Goal: Information Seeking & Learning: Compare options

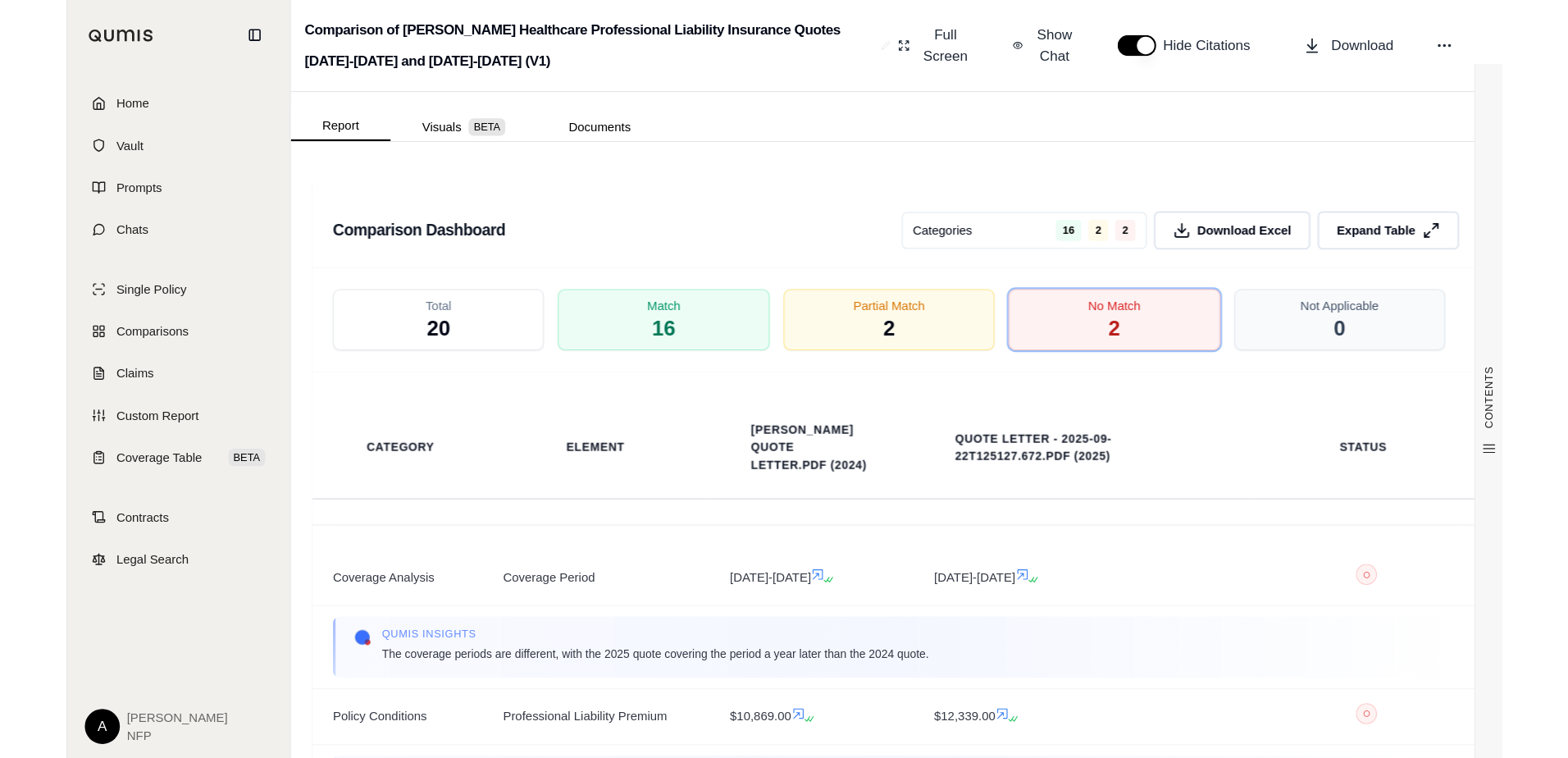
scroll to position [2132, 0]
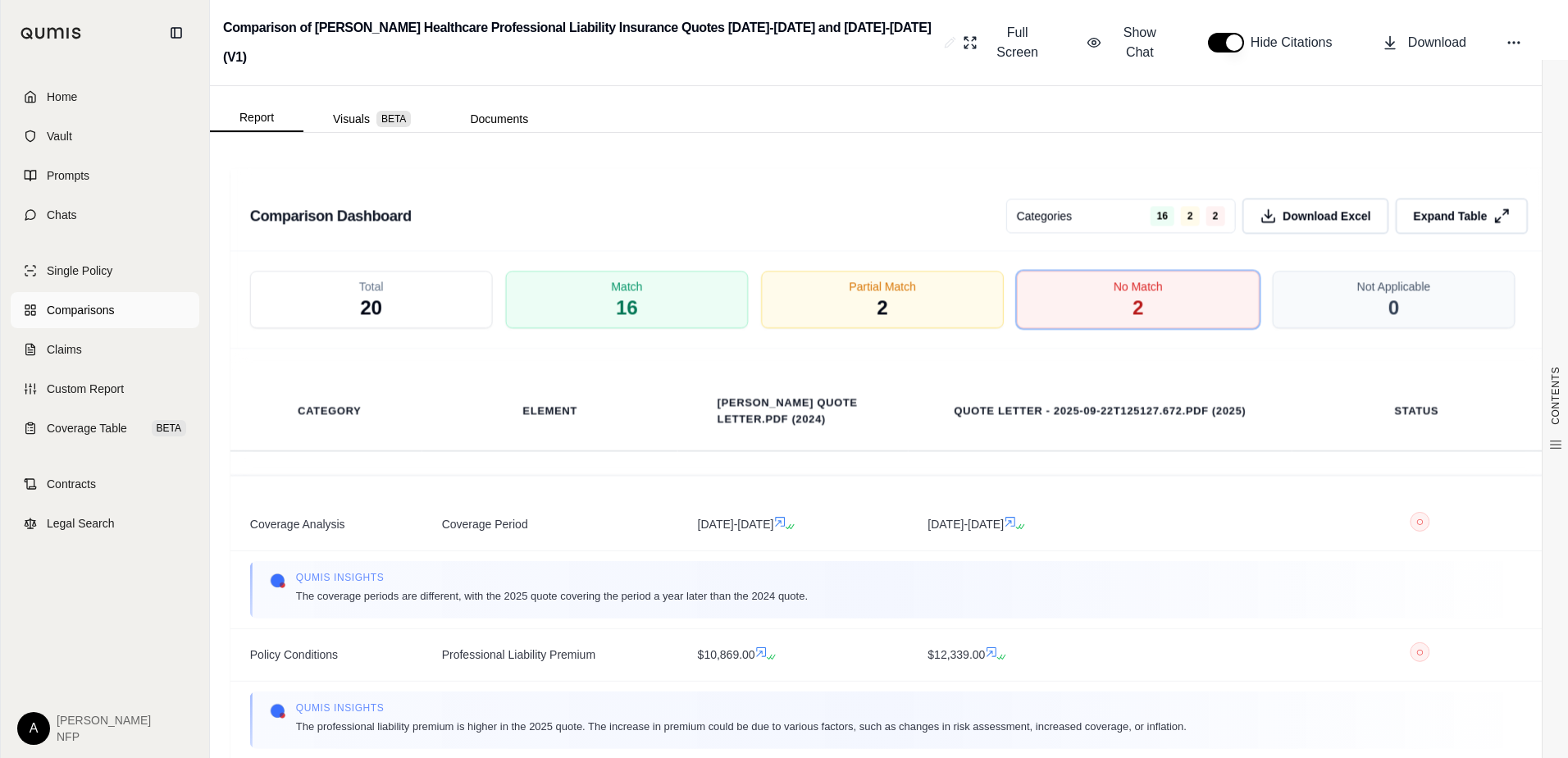
click at [63, 310] on span "Comparisons" at bounding box center [81, 310] width 67 height 16
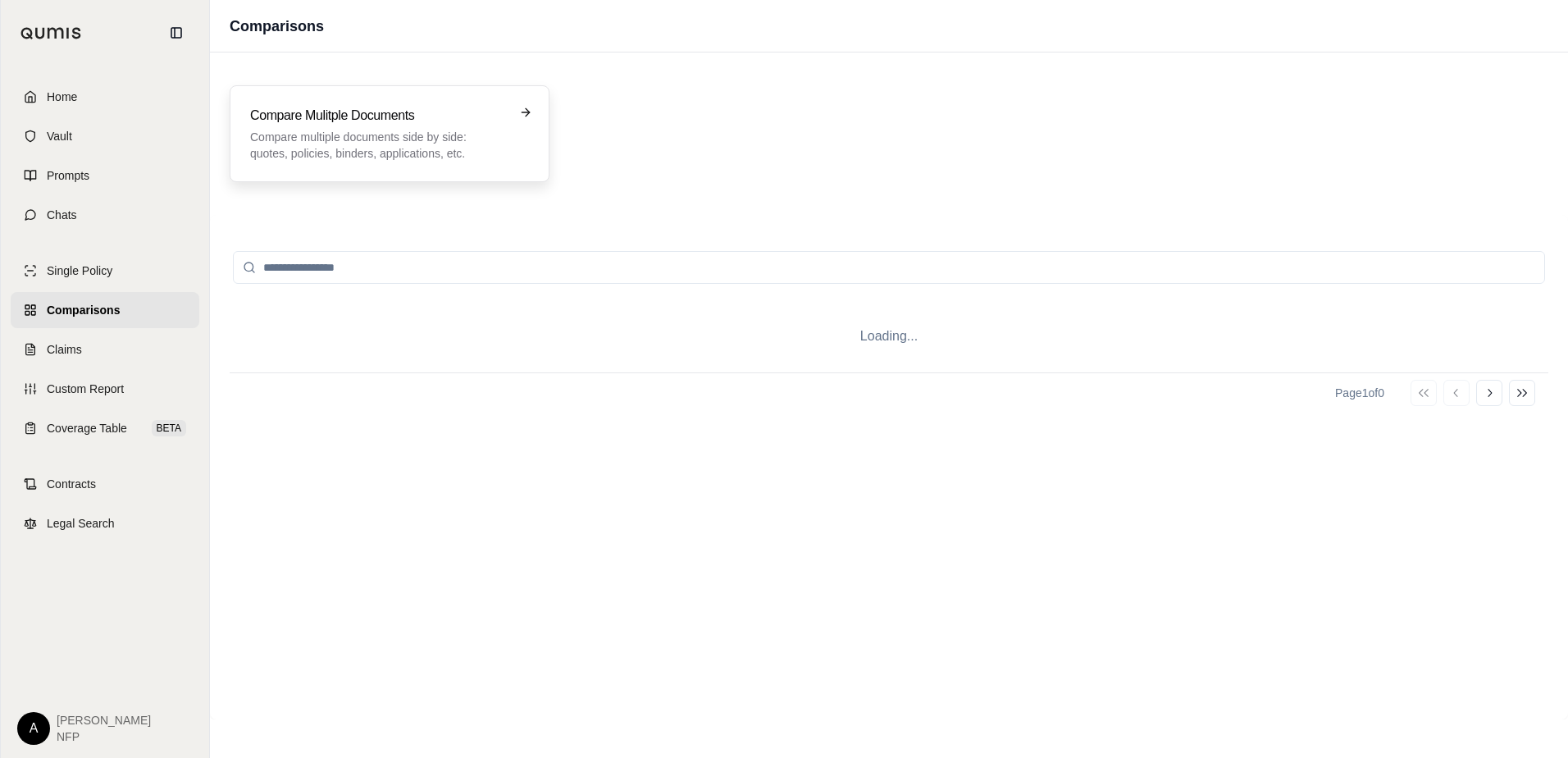
click at [320, 132] on p "Compare multiple documents side by side: quotes, policies, binders, application…" at bounding box center [378, 145] width 256 height 33
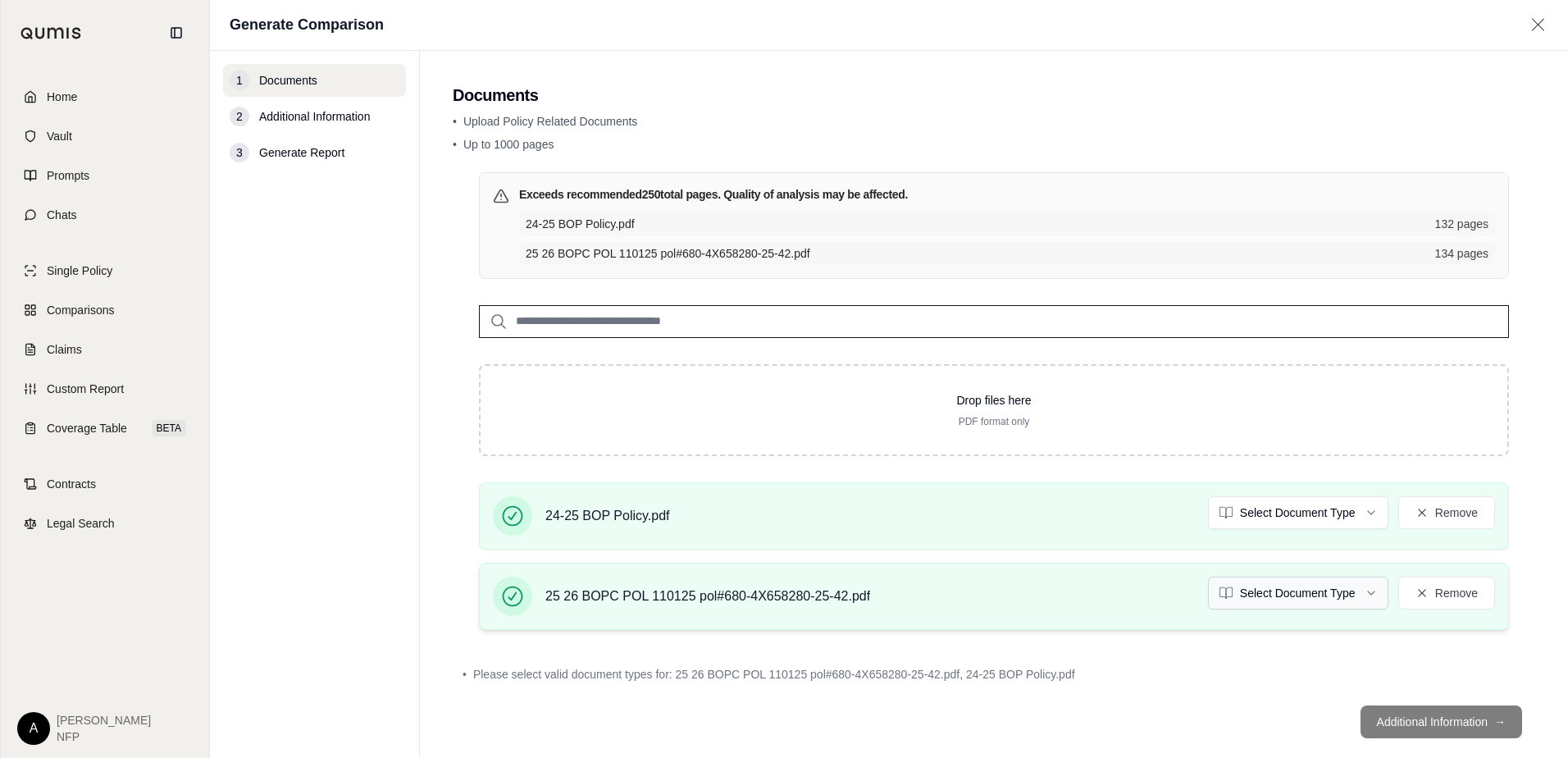
click at [1270, 597] on html "Home Vault Prompts Chats Single Policy Comparisons Claims Custom Report Coverag…" at bounding box center [784, 379] width 1568 height 758
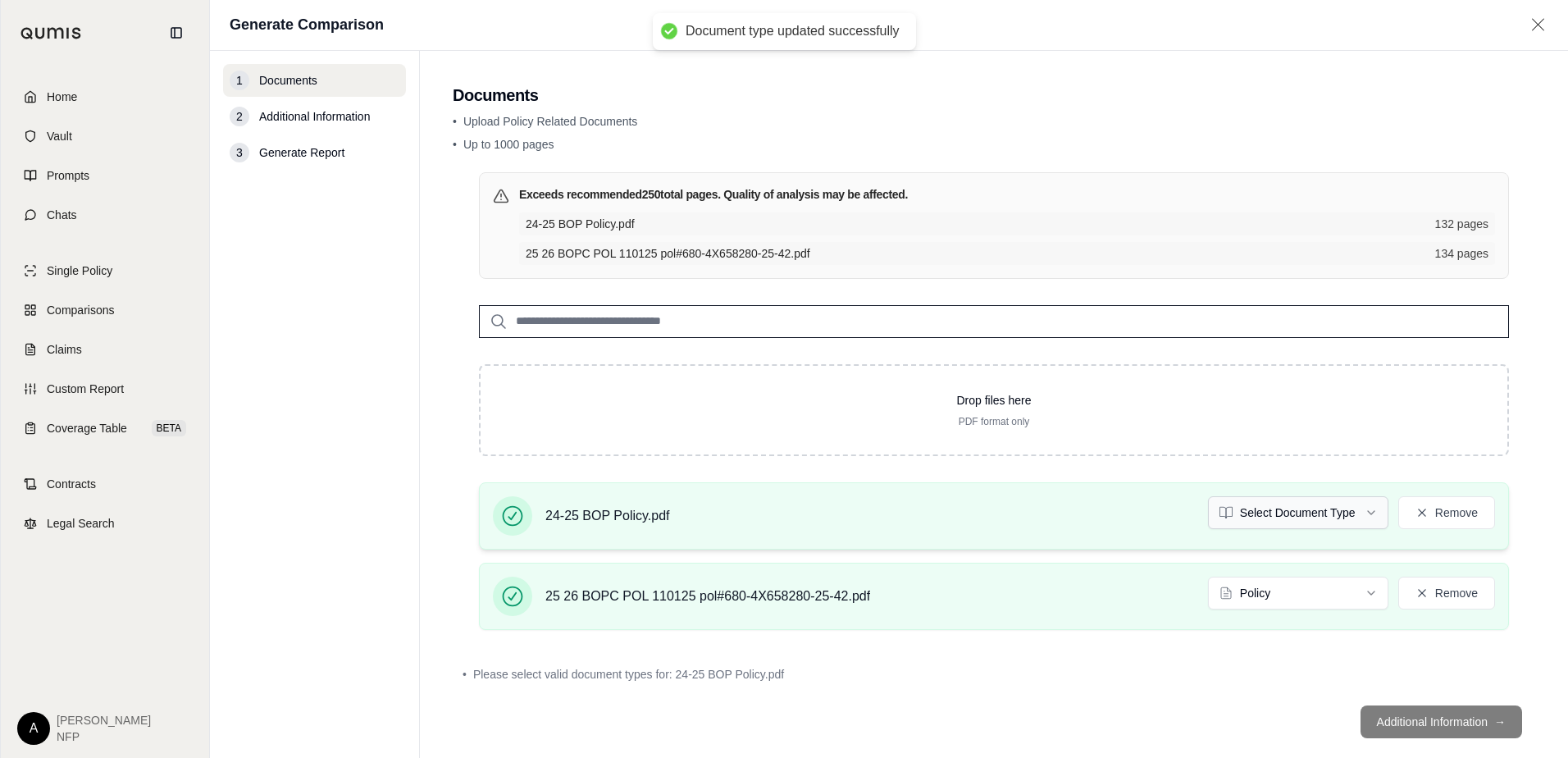
click at [1212, 518] on html "Document type updated successfully Home Vault Prompts Chats Single Policy Compa…" at bounding box center [784, 379] width 1568 height 758
click at [1397, 725] on main "Documents • Upload Policy Related Documents • Up to 1000 pages Exceeds recommen…" at bounding box center [994, 404] width 1148 height 707
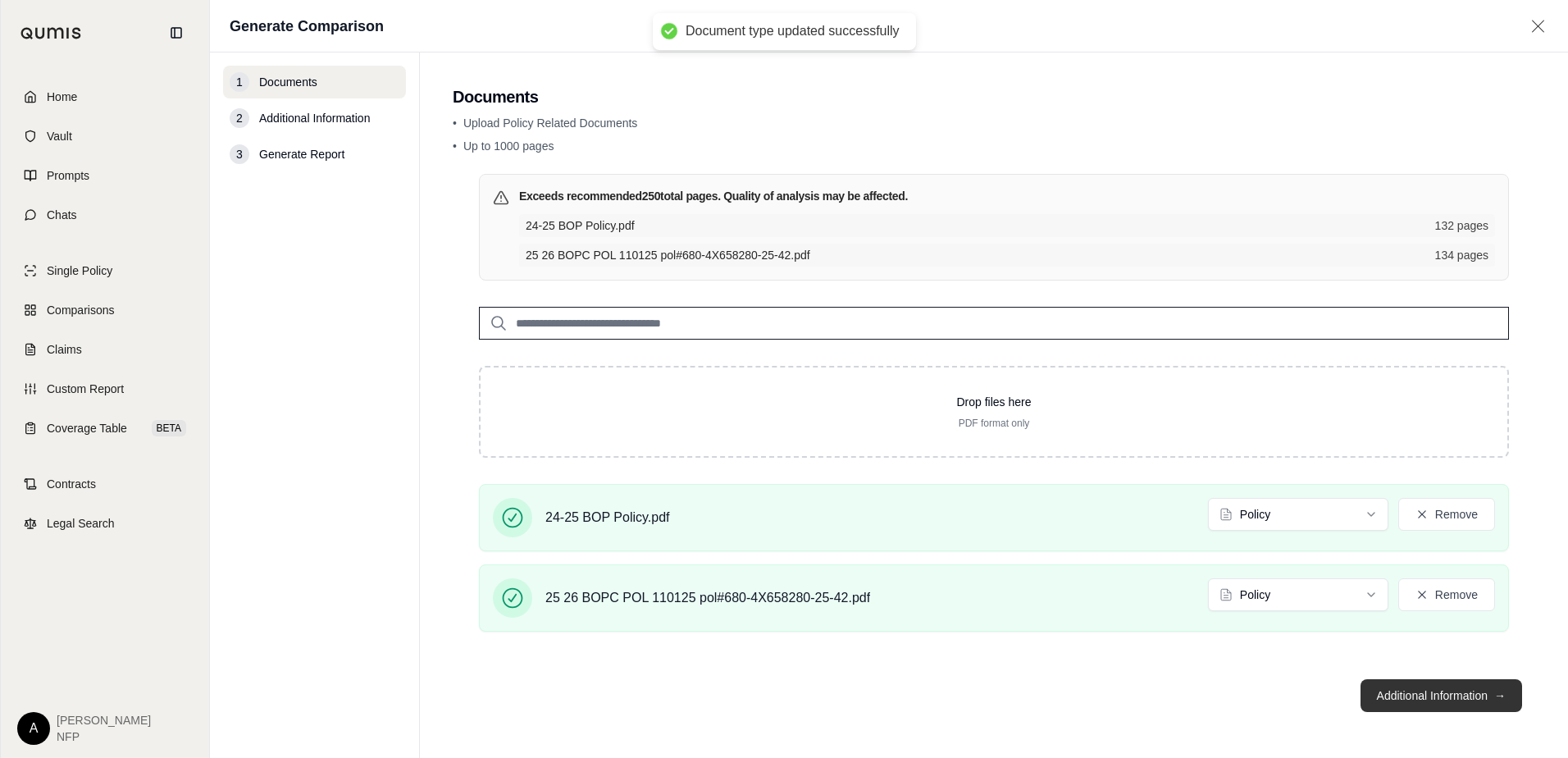
click at [1421, 696] on button "Additional Information →" at bounding box center [1441, 696] width 162 height 33
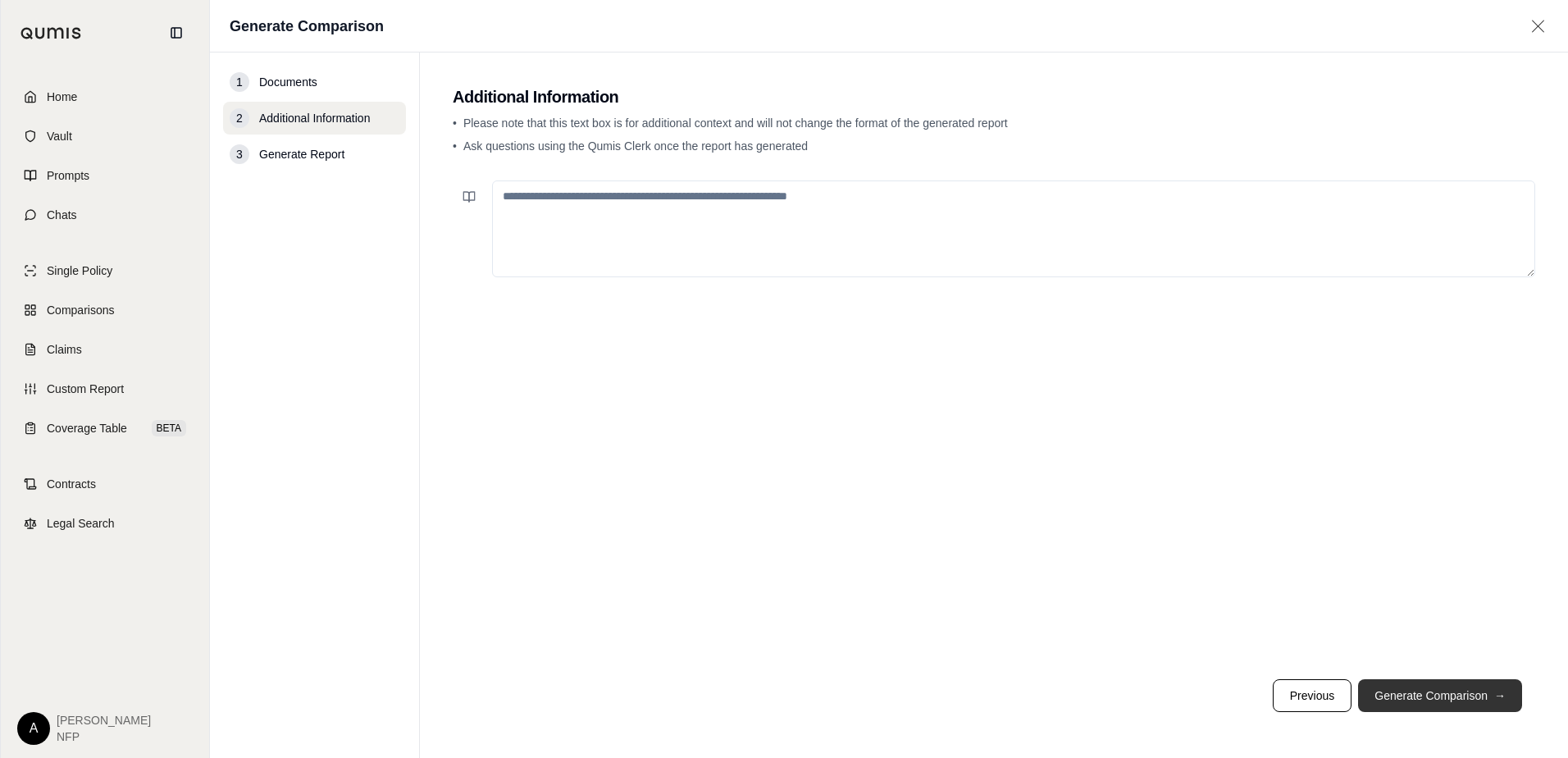
click at [1426, 692] on button "Generate Comparison →" at bounding box center [1440, 696] width 164 height 33
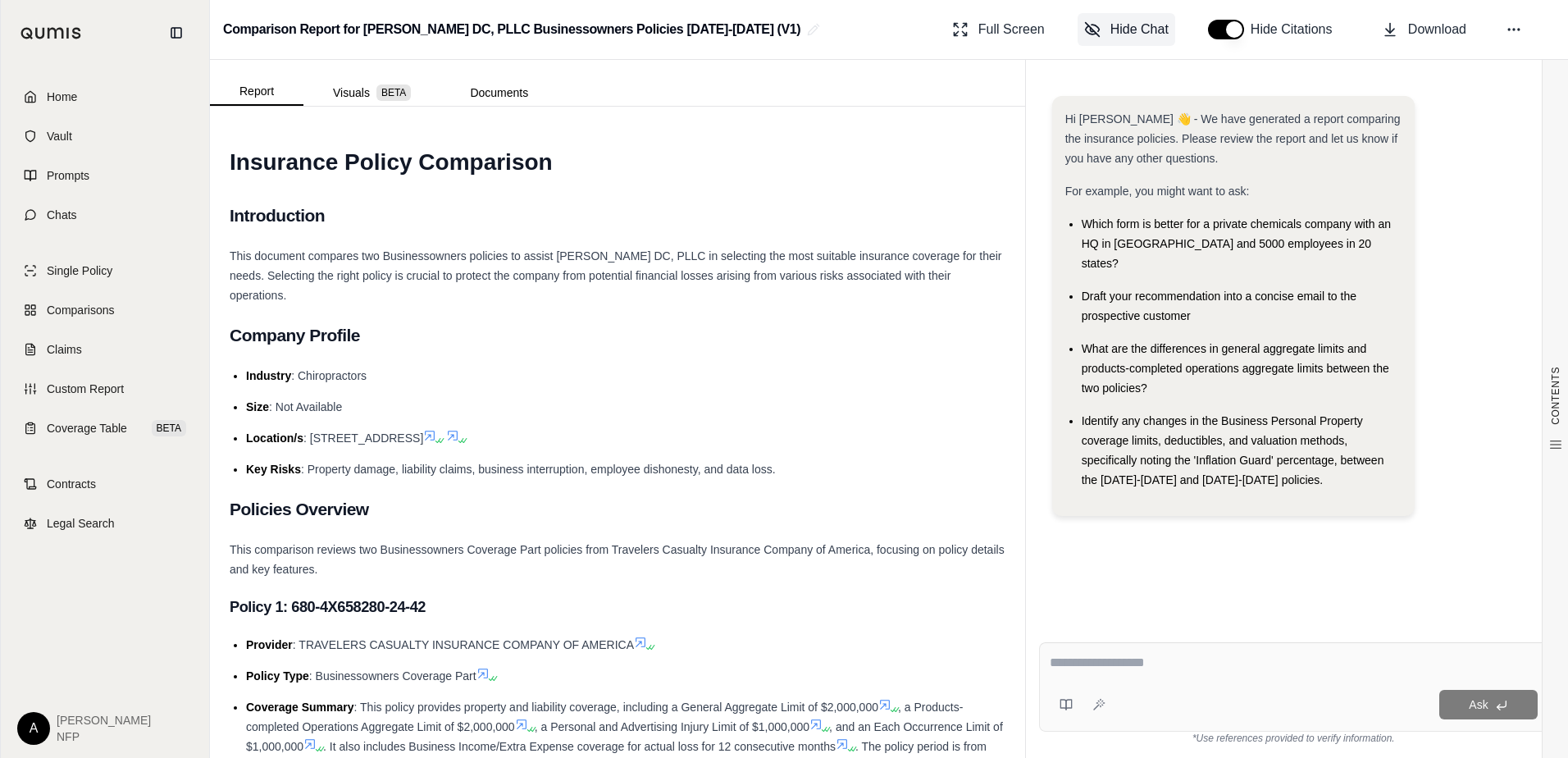
click at [1125, 37] on span "Hide Chat" at bounding box center [1140, 30] width 58 height 20
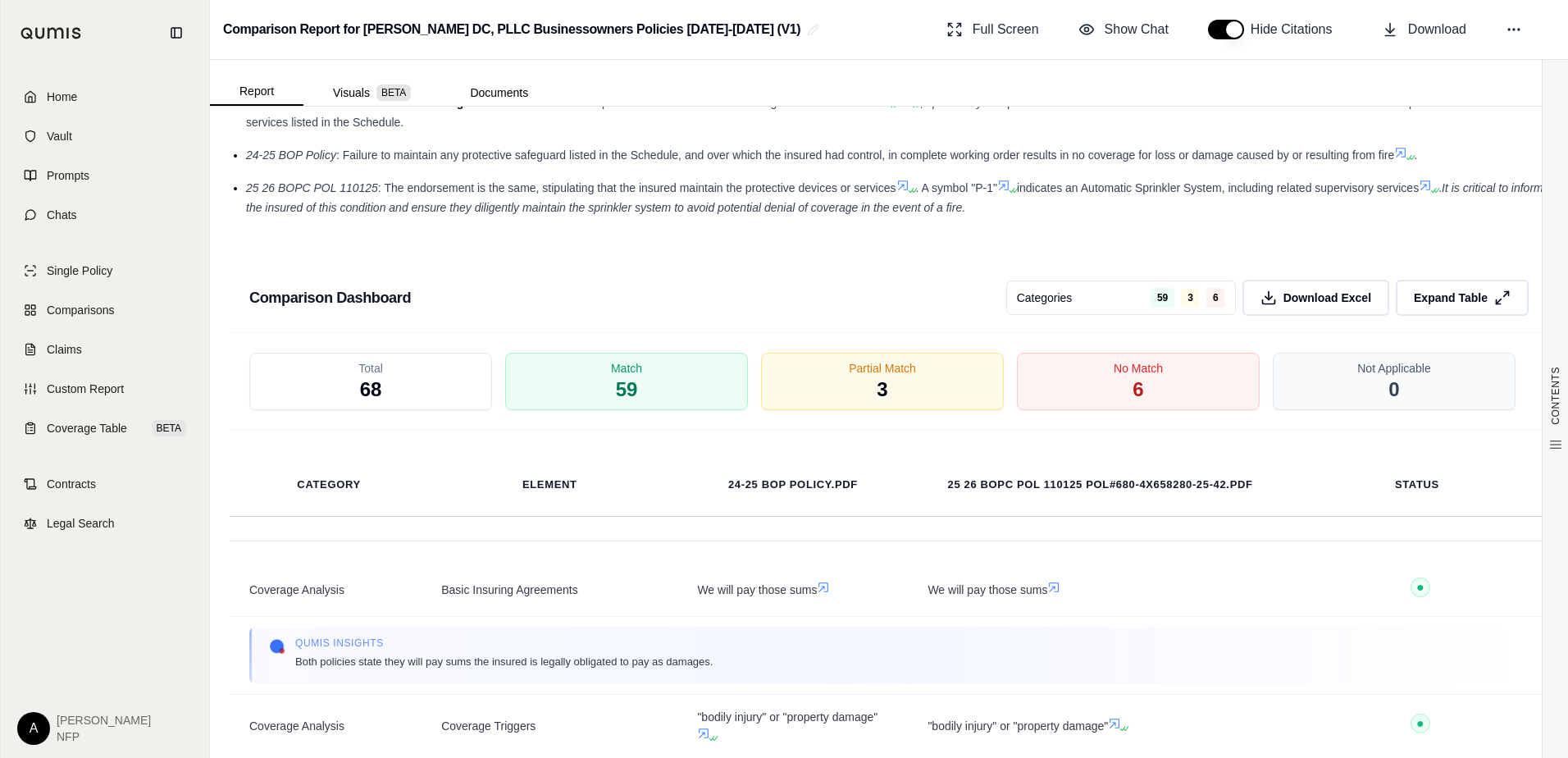
scroll to position [2815, 0]
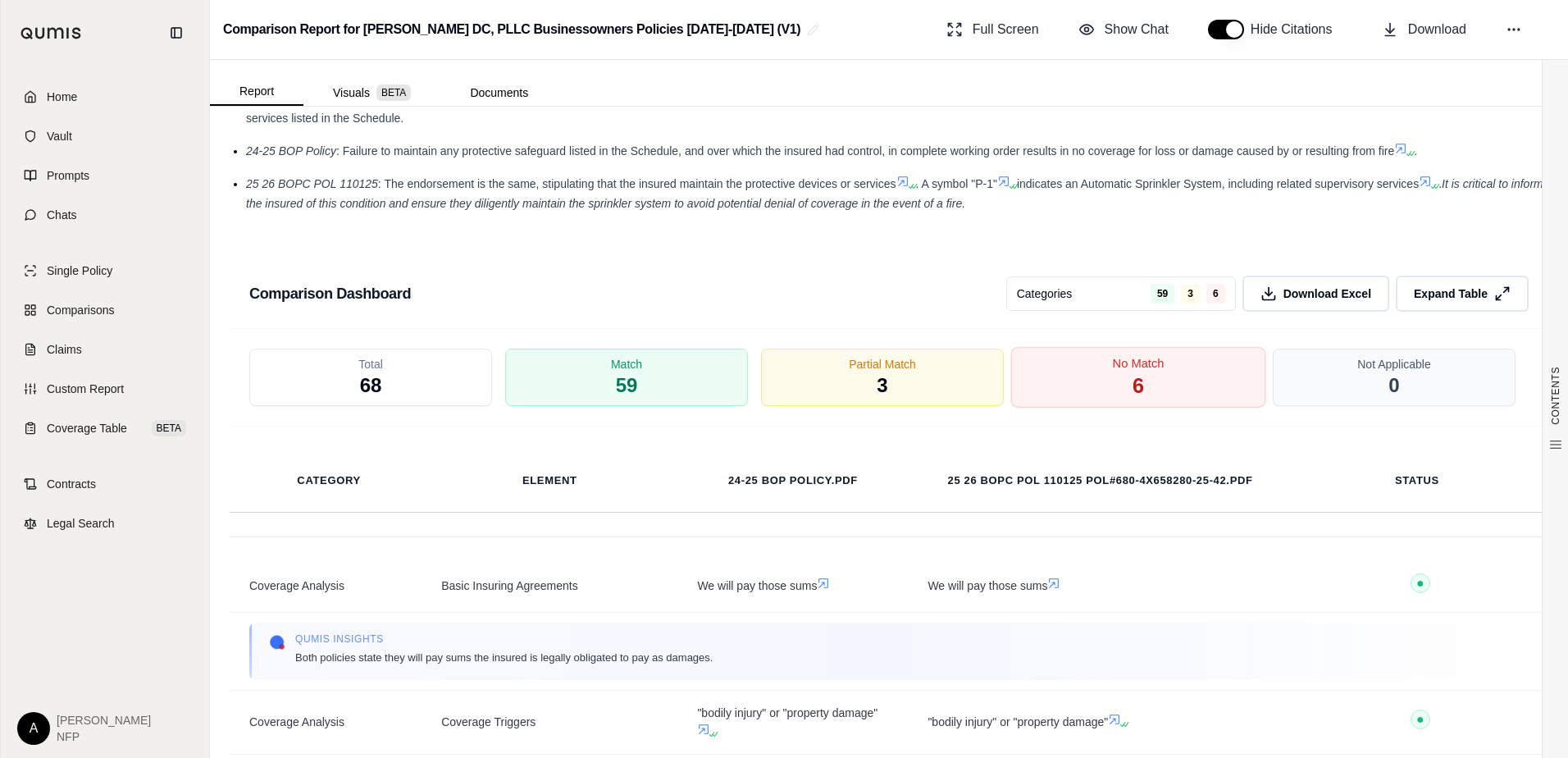
click at [1135, 373] on span "6" at bounding box center [1139, 386] width 12 height 28
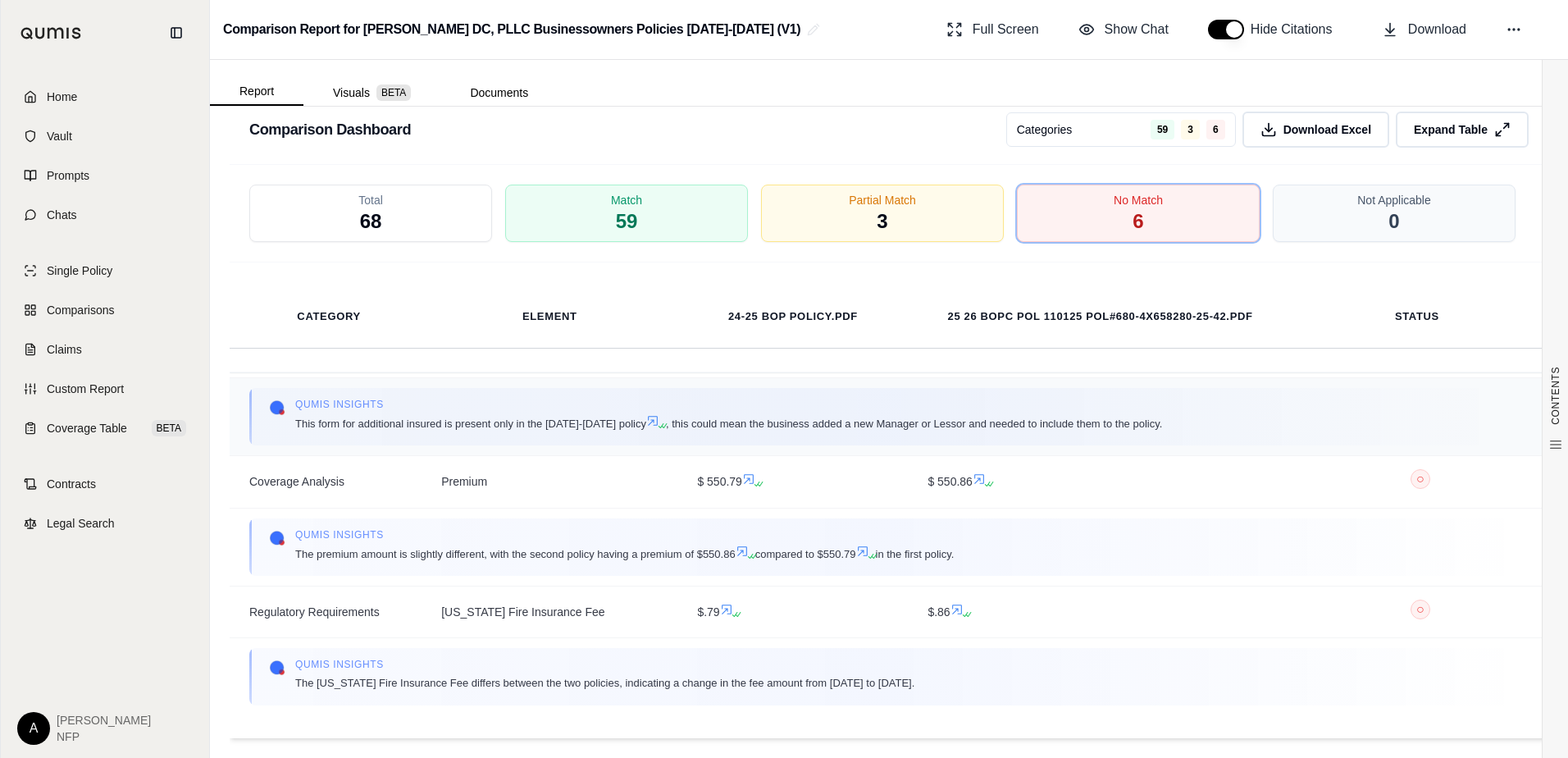
scroll to position [502, 0]
click at [878, 191] on span "Partial Match" at bounding box center [883, 199] width 71 height 17
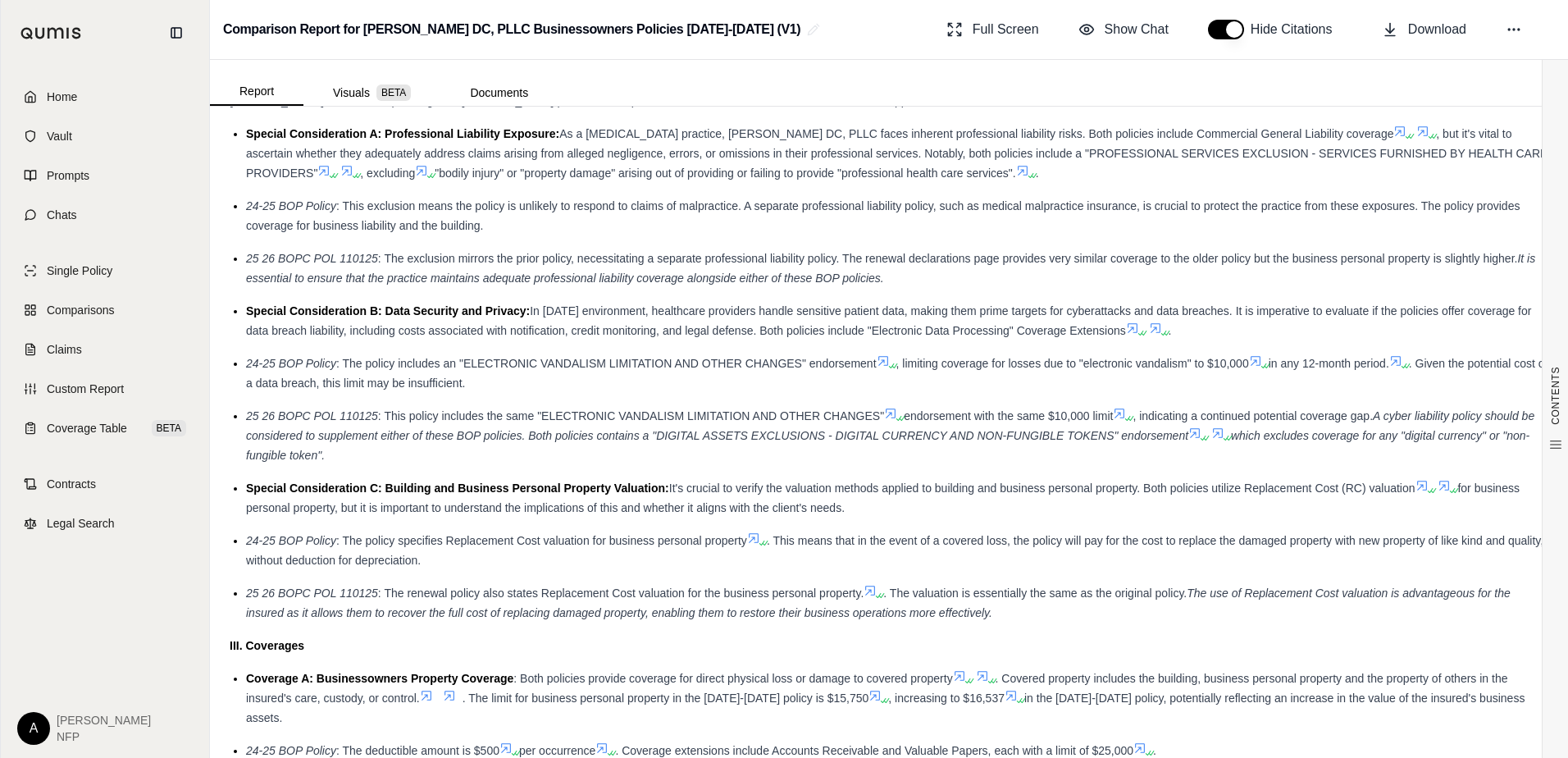
scroll to position [847, 0]
